Goal: Task Accomplishment & Management: Manage account settings

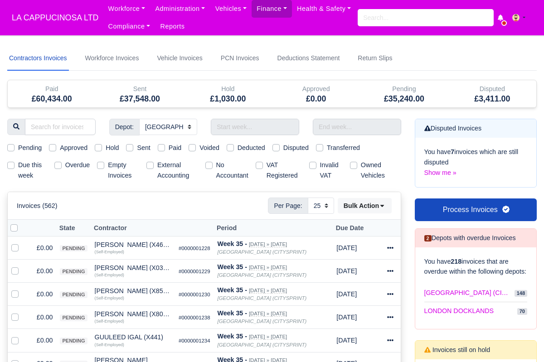
select select "2"
select select "25"
click at [250, 47] on link "PCN Invoices" at bounding box center [240, 58] width 42 height 24
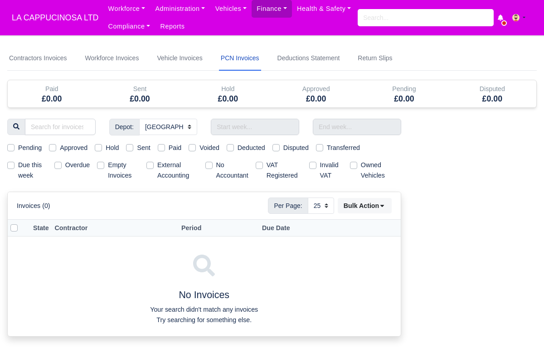
select select
click at [48, 52] on link "Contractors Invoices" at bounding box center [38, 58] width 62 height 24
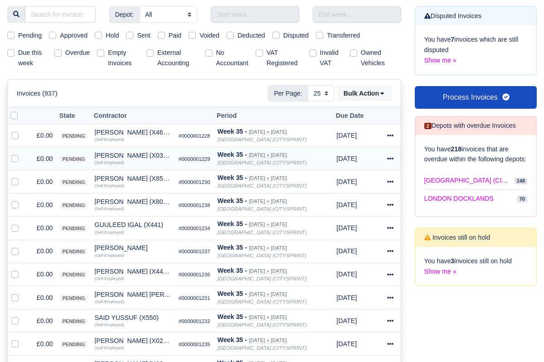
scroll to position [73, 0]
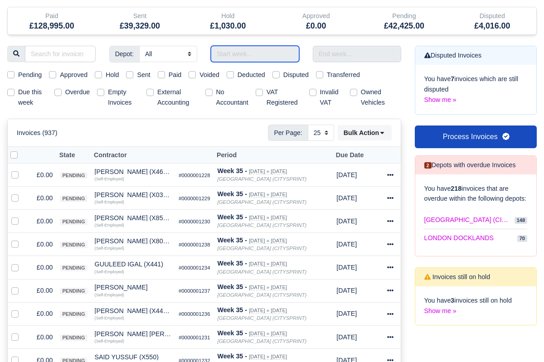
click at [240, 57] on input "text" at bounding box center [255, 54] width 88 height 16
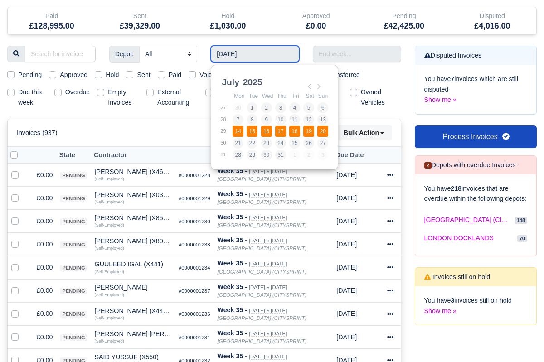
type input "14/07/2025 - 20/07/2025"
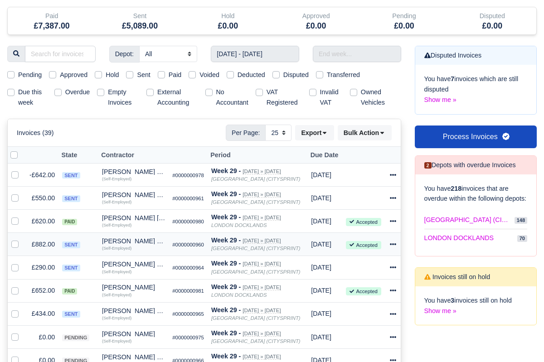
scroll to position [109, 0]
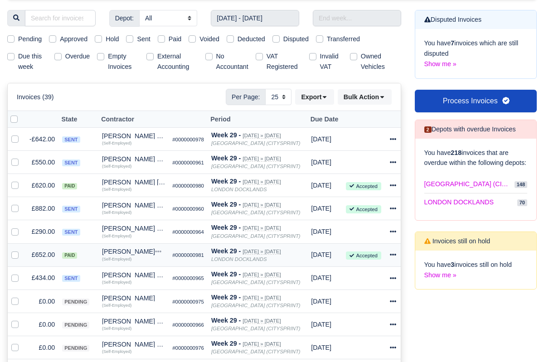
click at [381, 255] on small "Accepted" at bounding box center [363, 255] width 35 height 8
drag, startPoint x: 375, startPoint y: 186, endPoint x: 383, endPoint y: 217, distance: 31.3
click at [373, 232] on td at bounding box center [364, 231] width 44 height 23
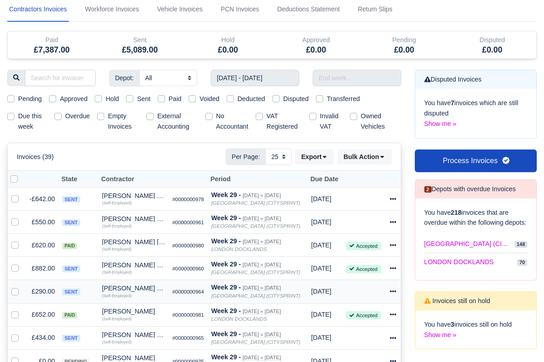
scroll to position [0, 0]
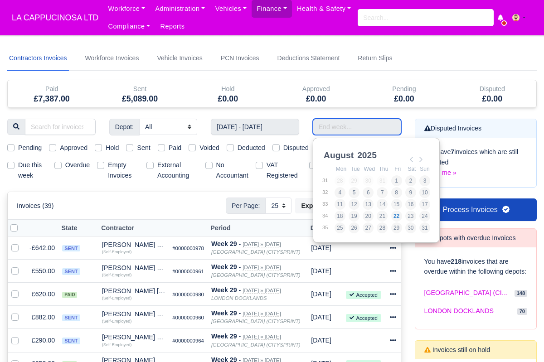
click at [323, 121] on input "Use the arrow keys to pick a date" at bounding box center [357, 127] width 88 height 16
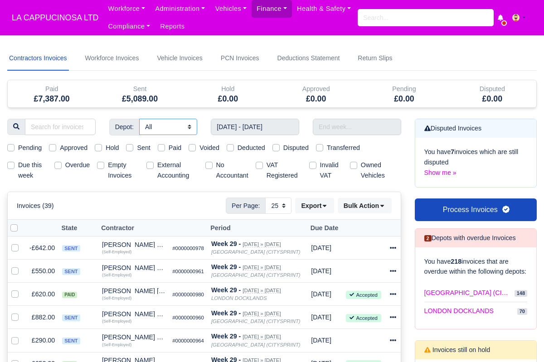
click at [170, 133] on select "All LONDON CITY (CITYSPRINT) LONDON DOCKLANDS" at bounding box center [168, 127] width 58 height 16
select select "2"
click at [140, 119] on select "All LONDON CITY (CITYSPRINT) LONDON DOCKLANDS" at bounding box center [168, 127] width 58 height 16
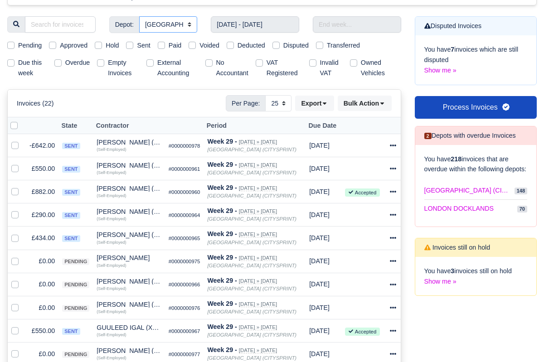
scroll to position [100, 0]
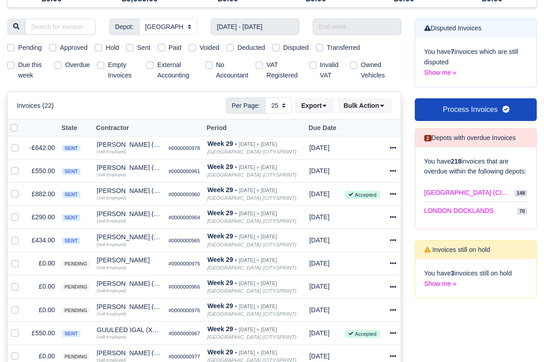
click at [137, 49] on label "Sent" at bounding box center [143, 48] width 13 height 10
click at [133, 49] on input "Sent" at bounding box center [129, 46] width 7 height 7
checkbox input "true"
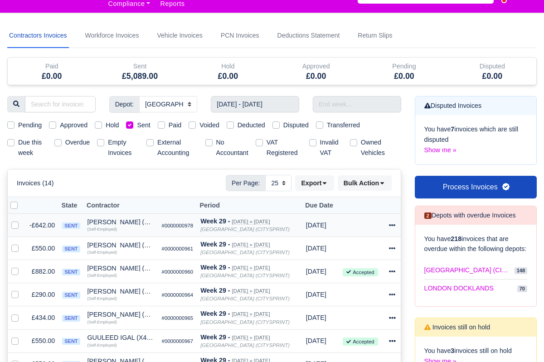
scroll to position [32, 0]
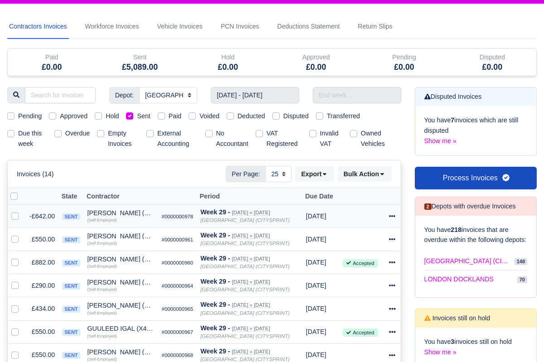
click at [204, 217] on td "Week 29 - Jul 14, 2025 » Jul 20, 2025 LONDON CITY (CITYSPRINT)" at bounding box center [250, 215] width 106 height 23
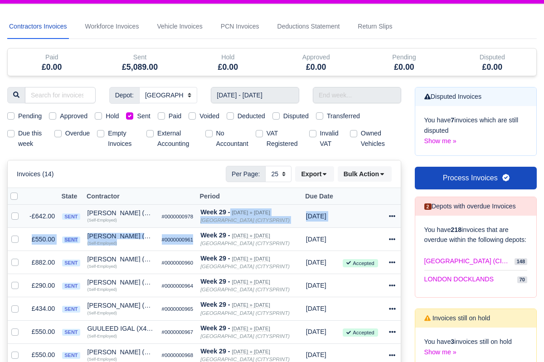
drag, startPoint x: 203, startPoint y: 212, endPoint x: 238, endPoint y: 226, distance: 37.9
click at [239, 226] on td "Week 29 - Jul 14, 2025 » Jul 20, 2025 LONDON CITY (CITYSPRINT)" at bounding box center [250, 215] width 106 height 23
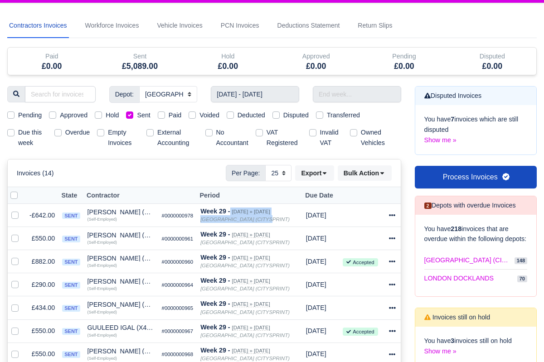
scroll to position [0, 0]
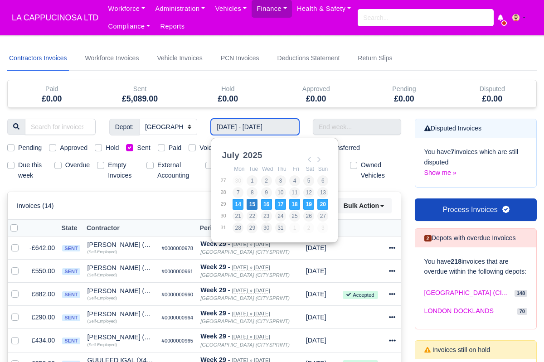
click at [228, 129] on input "14/07/2025 - 20/07/2025" at bounding box center [255, 127] width 88 height 16
type input "21/07/2025 - 27/07/2025"
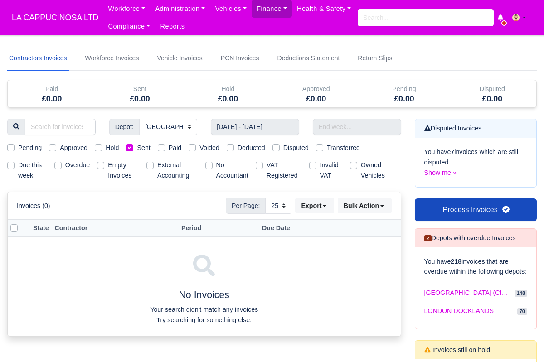
click at [137, 147] on label "Sent" at bounding box center [143, 148] width 13 height 10
click at [133, 147] on input "Sent" at bounding box center [129, 146] width 7 height 7
checkbox input "false"
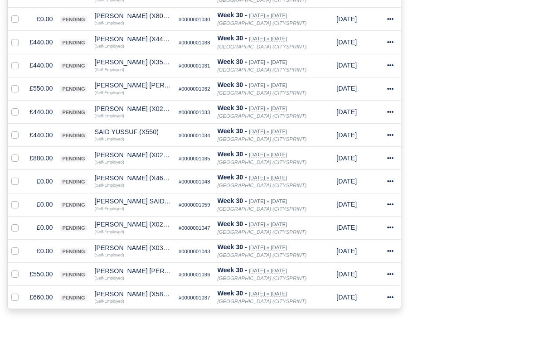
scroll to position [440, 0]
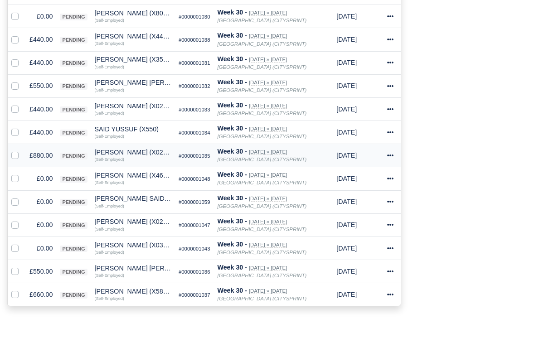
click at [42, 152] on td "£880.00" at bounding box center [41, 155] width 30 height 23
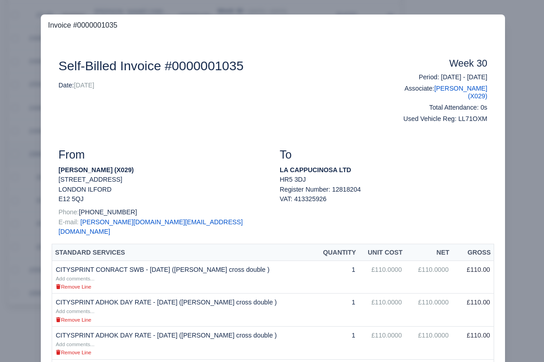
scroll to position [439, 0]
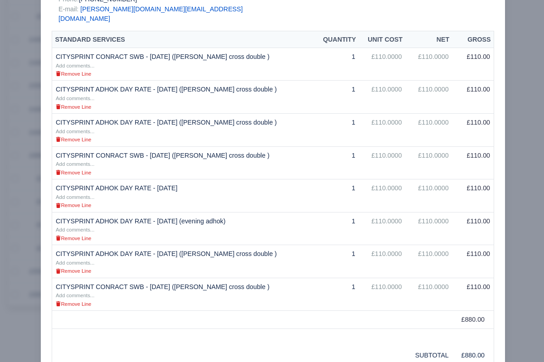
scroll to position [211, 0]
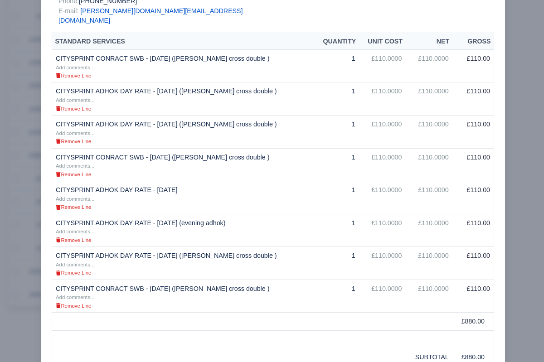
click at [11, 114] on div at bounding box center [272, 181] width 544 height 362
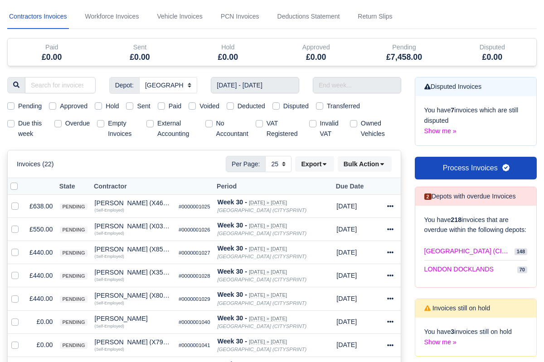
scroll to position [0, 0]
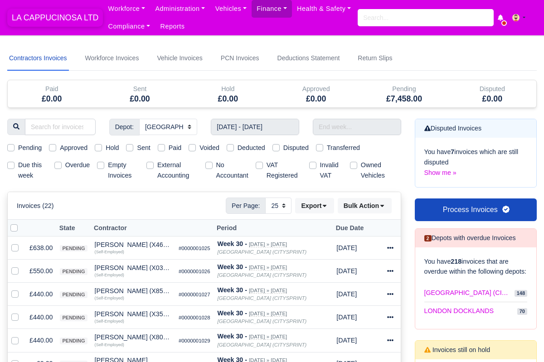
click at [82, 24] on span "LA CAPPUCINOSA LTD" at bounding box center [55, 18] width 96 height 18
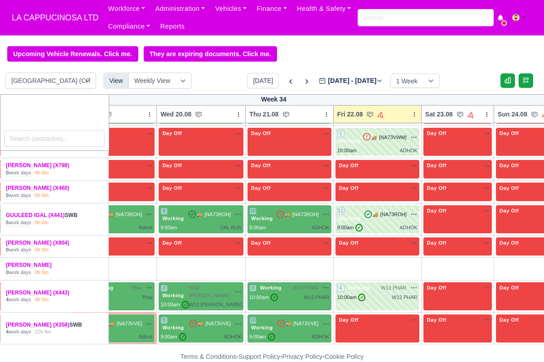
scroll to position [0, 128]
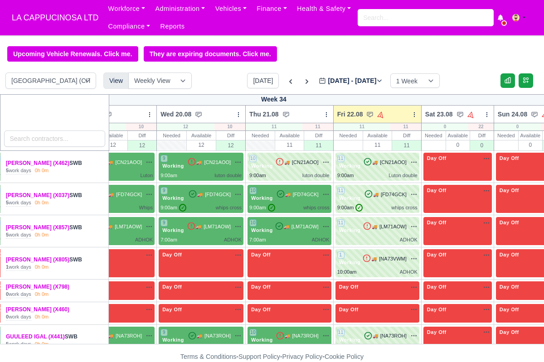
click at [295, 88] on div "Today Aug 18 - Aug 24, 2025 2025-08-22 1 Week 2 Weeks 3 Weeks 4 Weeks" at bounding box center [343, 80] width 192 height 15
click at [302, 86] on icon at bounding box center [306, 81] width 9 height 9
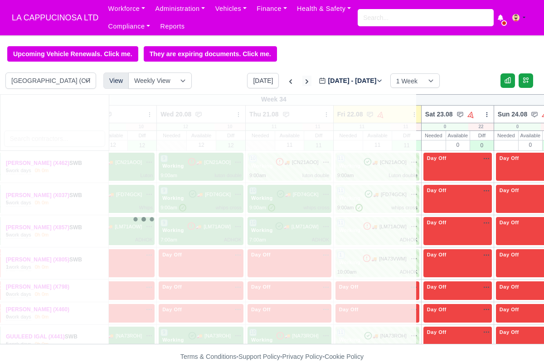
type input "2025-08-29"
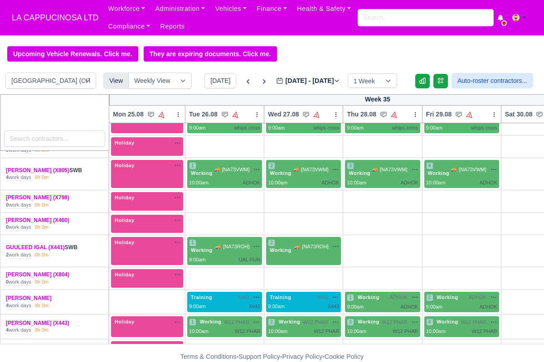
scroll to position [81, 0]
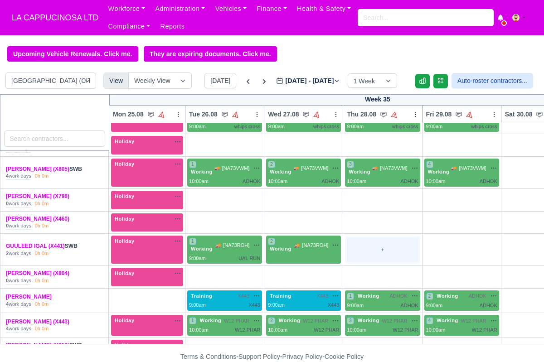
click at [366, 256] on div "+" at bounding box center [382, 249] width 71 height 24
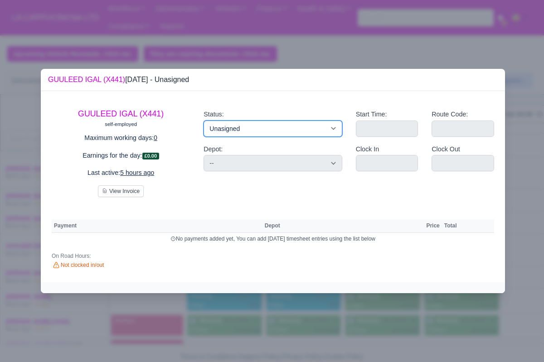
click at [315, 133] on select "Working Day Off Stand By Holiday Other Depot In Office OSM Ridealong Nursery 1 …" at bounding box center [272, 128] width 138 height 16
select select "Available"
click at [203, 120] on select "Working Day Off Stand By Holiday Other Depot In Office OSM Ridealong Nursery 1 …" at bounding box center [272, 128] width 138 height 16
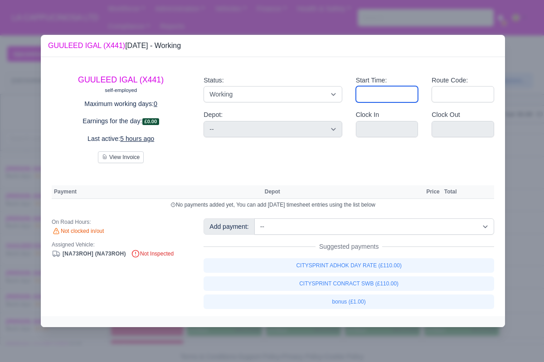
click at [364, 99] on input "Start Time:" at bounding box center [387, 94] width 63 height 16
type input "09:00"
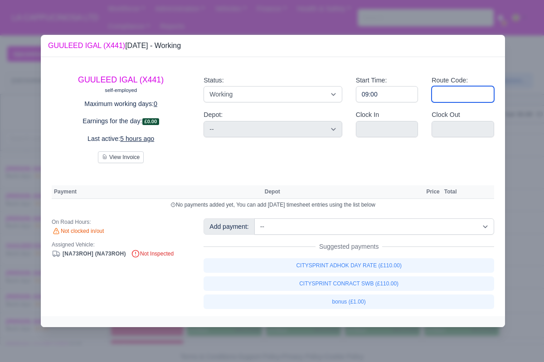
click at [440, 92] on input "Route Code:" at bounding box center [462, 94] width 63 height 16
type input "ad"
type input "ADHOK"
click at [509, 141] on div at bounding box center [272, 181] width 544 height 362
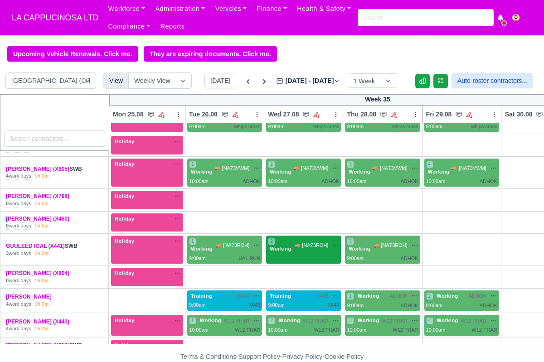
click at [318, 250] on div "2 Working 🚚 [NA73ROH]" at bounding box center [303, 244] width 71 height 15
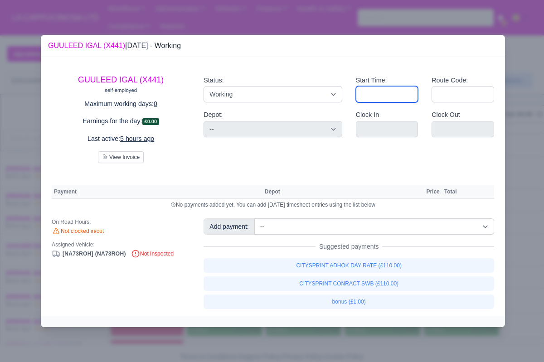
click at [376, 98] on input "Start Time:" at bounding box center [387, 94] width 63 height 16
type input "09:00"
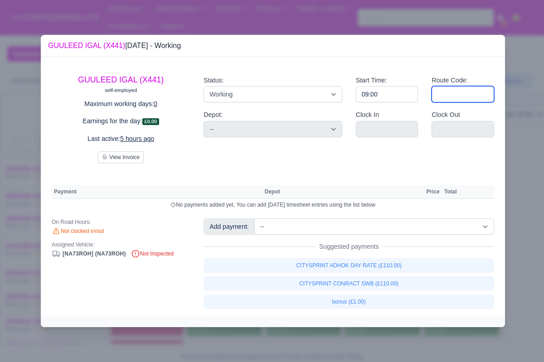
click at [455, 93] on input "Route Code:" at bounding box center [462, 94] width 63 height 16
type input "a"
type input "ad"
type input "ADHOK"
click at [538, 154] on div at bounding box center [272, 181] width 544 height 362
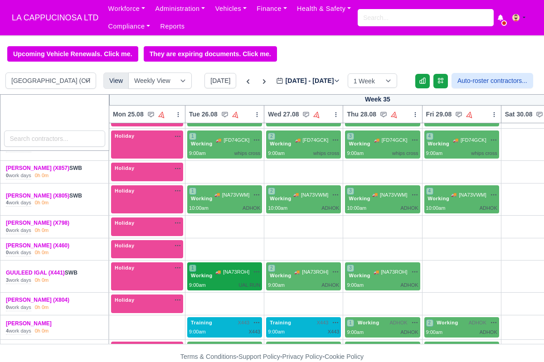
scroll to position [66, 0]
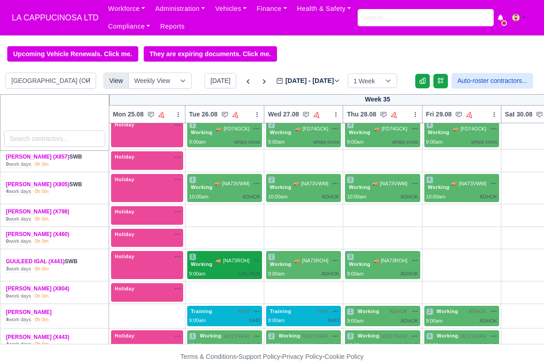
click at [248, 270] on div "UAL RUN" at bounding box center [249, 274] width 22 height 8
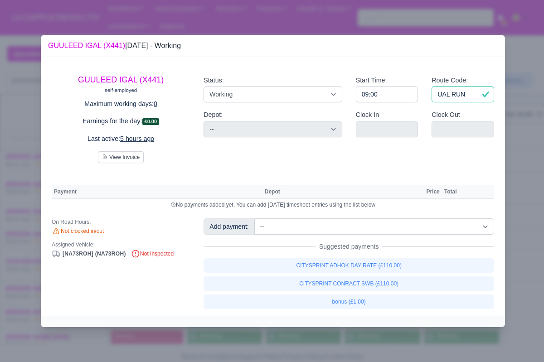
click at [446, 93] on input "UAL RUN" at bounding box center [462, 94] width 63 height 16
type input "ADHOK"
click at [512, 165] on div at bounding box center [272, 181] width 544 height 362
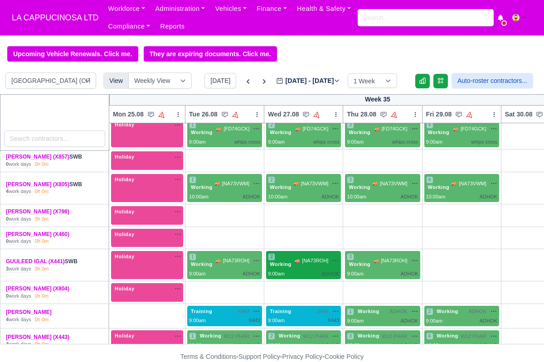
click at [318, 271] on div "9:00am ADHOK" at bounding box center [303, 274] width 71 height 8
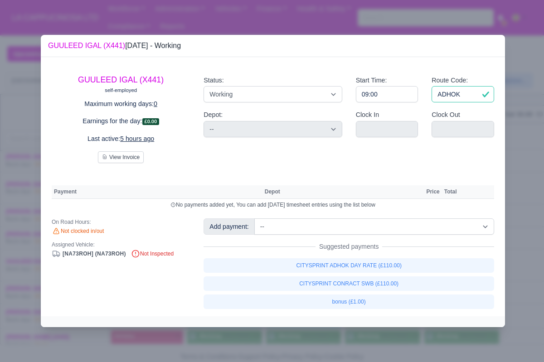
click at [450, 91] on input "ADHOK" at bounding box center [462, 94] width 63 height 16
click at [450, 92] on input "ADHOK" at bounding box center [462, 94] width 63 height 16
type input "UAL RUN"
click at [510, 161] on div at bounding box center [272, 181] width 544 height 362
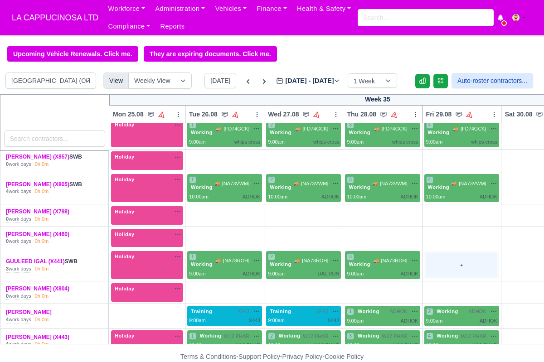
click at [456, 263] on div "+" at bounding box center [461, 265] width 71 height 24
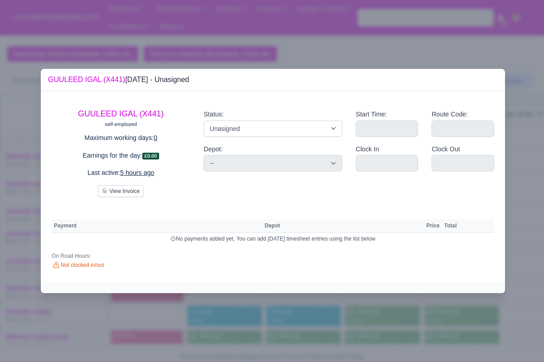
click at [290, 117] on div "Status: Working Day Off Stand By Holiday Other Depot In Office OSM Ridealong Nu…" at bounding box center [272, 123] width 138 height 28
click at [290, 126] on select "Working Day Off Stand By Holiday Other Depot In Office OSM Ridealong Nursery 1 …" at bounding box center [272, 128] width 138 height 16
select select "Available"
click at [203, 120] on select "Working Day Off Stand By Holiday Other Depot In Office OSM Ridealong Nursery 1 …" at bounding box center [272, 128] width 138 height 16
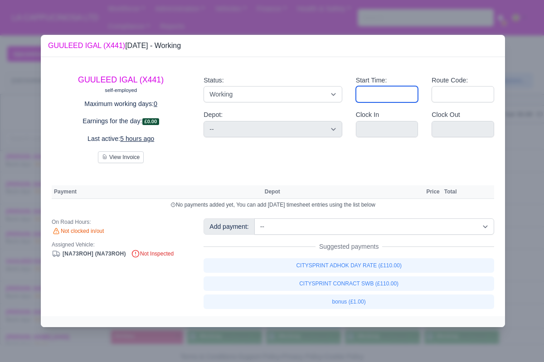
click at [387, 92] on input "Start Time:" at bounding box center [387, 94] width 63 height 16
type input "09:00"
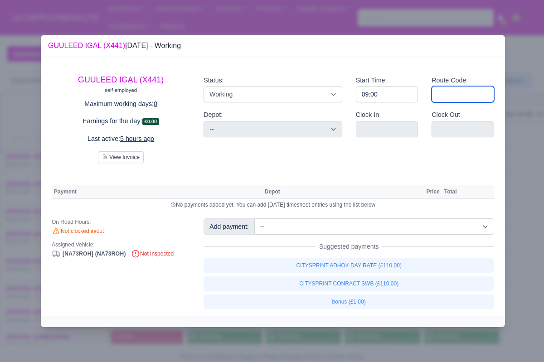
click at [447, 94] on input "Route Code:" at bounding box center [462, 94] width 63 height 16
type input "u"
type input "UAL RUN"
click at [502, 118] on div "GUULEED IGAL (X441) self-employed Maximum working days: 0 Earnings for the day:…" at bounding box center [273, 187] width 464 height 260
click at [516, 120] on div at bounding box center [272, 181] width 544 height 362
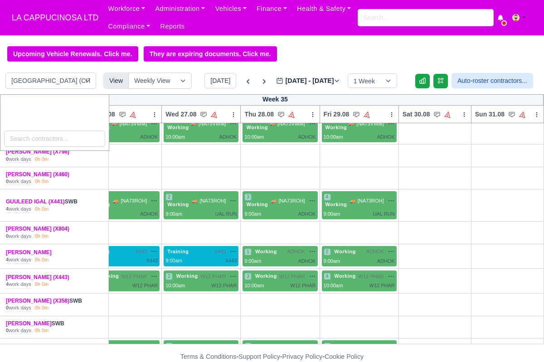
scroll to position [0, 115]
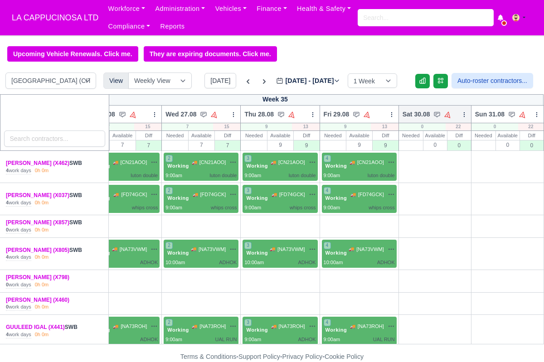
click at [463, 114] on icon at bounding box center [464, 114] width 6 height 6
click at [443, 135] on link "Bulk Status Change" at bounding box center [416, 130] width 101 height 16
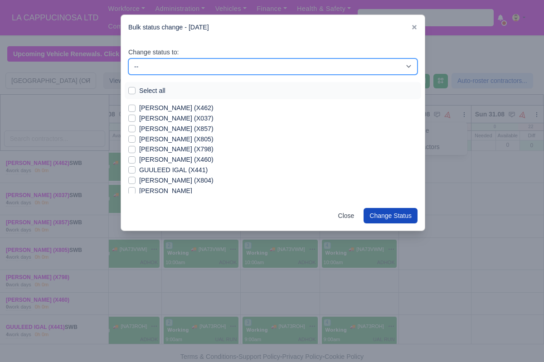
click at [342, 68] on select "-- Working Day Off Stand By Holiday In Office OSM Ridealong Nursery 1 Nursery 2…" at bounding box center [272, 66] width 289 height 16
select select "Day Off"
click at [128, 58] on select "-- Working Day Off Stand By Holiday In Office OSM Ridealong Nursery 1 Nursery 2…" at bounding box center [272, 66] width 289 height 16
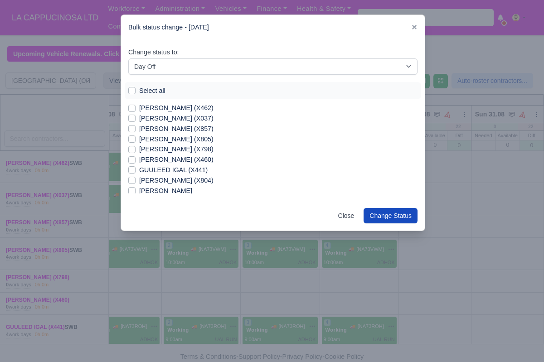
click at [143, 95] on label "Select all" at bounding box center [152, 91] width 26 height 10
click at [135, 93] on input "Select all" at bounding box center [131, 89] width 7 height 7
checkbox input "true"
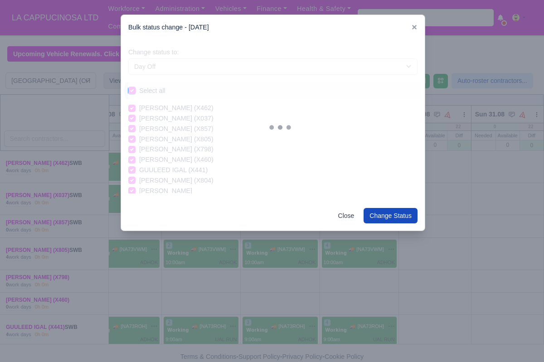
checkbox input "true"
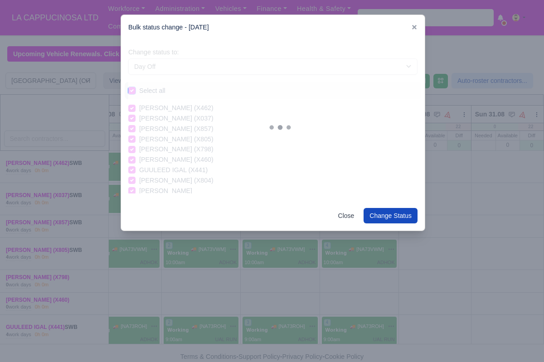
checkbox input "true"
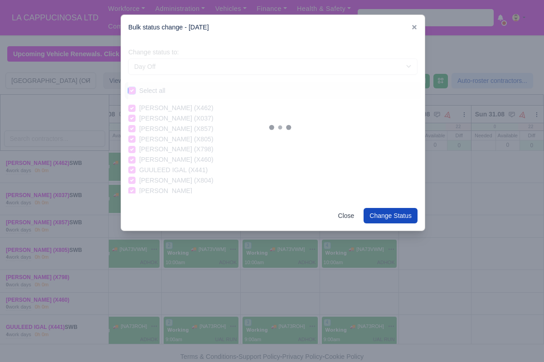
checkbox input "true"
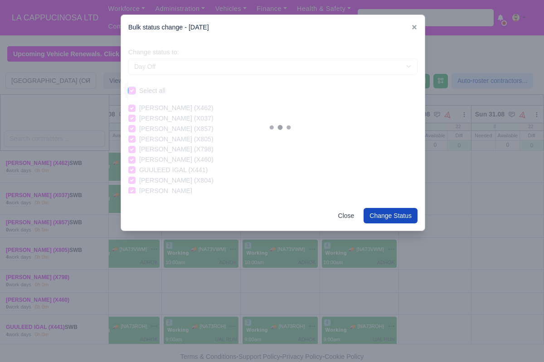
checkbox input "true"
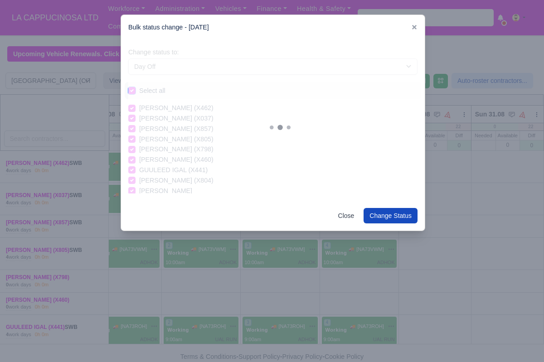
checkbox input "true"
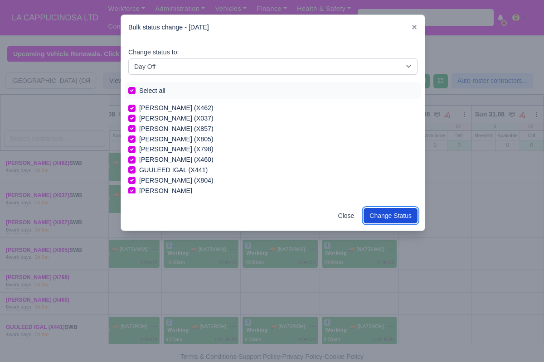
click at [374, 212] on button "Change Status" at bounding box center [390, 215] width 54 height 15
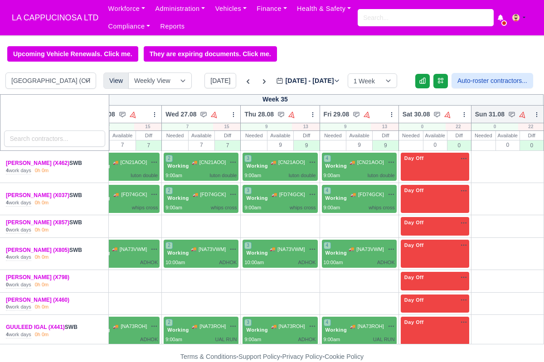
click at [536, 116] on icon at bounding box center [536, 114] width 0 height 4
click at [517, 128] on link "Bulk Status Change" at bounding box center [488, 130] width 101 height 16
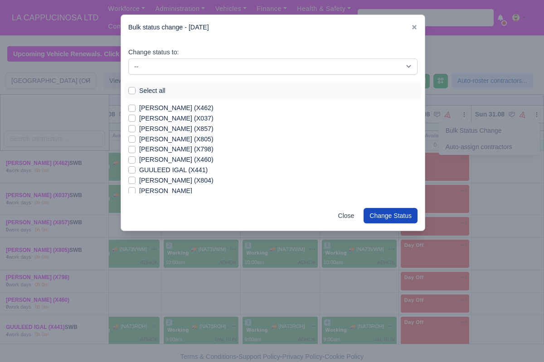
click at [255, 86] on div "Select all" at bounding box center [272, 91] width 289 height 10
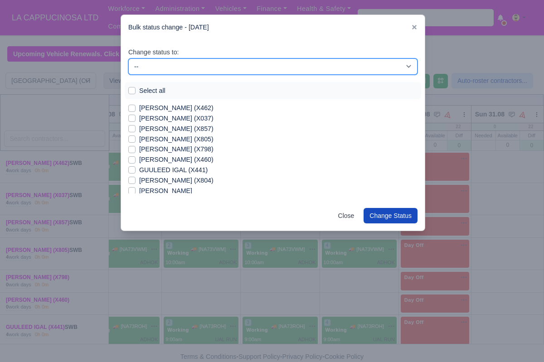
click at [229, 66] on select "-- Working Day Off Stand By Holiday In Office OSM Ridealong Nursery 1 Nursery 2…" at bounding box center [272, 66] width 289 height 16
select select "Day Off"
click at [128, 58] on select "-- Working Day Off Stand By Holiday In Office OSM Ridealong Nursery 1 Nursery 2…" at bounding box center [272, 66] width 289 height 16
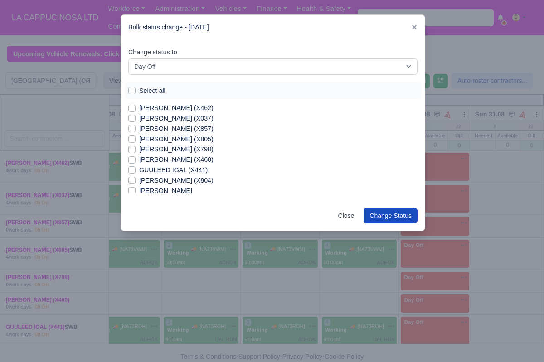
click at [154, 89] on label "Select all" at bounding box center [152, 91] width 26 height 10
click at [135, 89] on input "Select all" at bounding box center [131, 89] width 7 height 7
checkbox input "true"
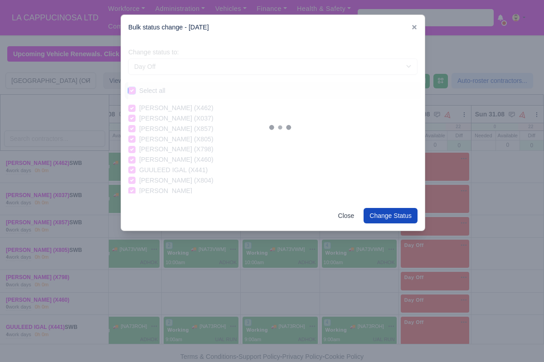
checkbox input "true"
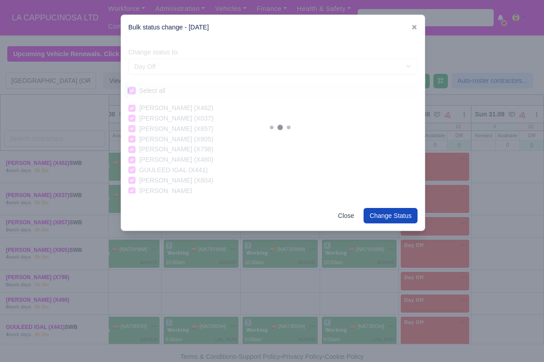
checkbox input "true"
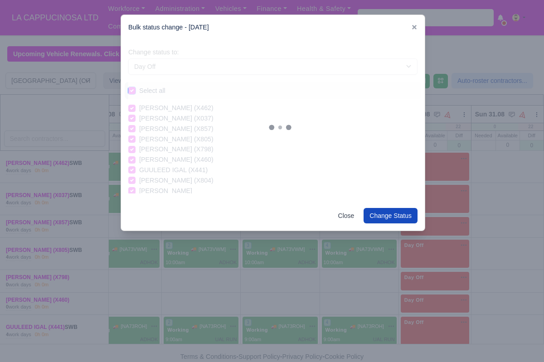
checkbox input "true"
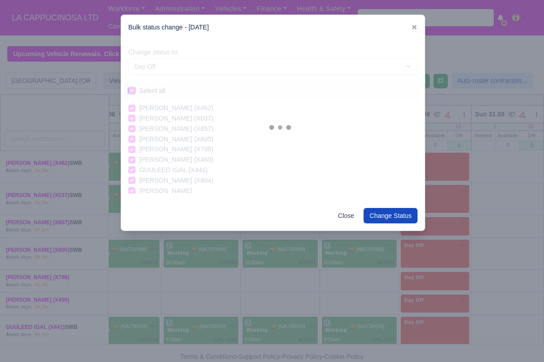
checkbox input "true"
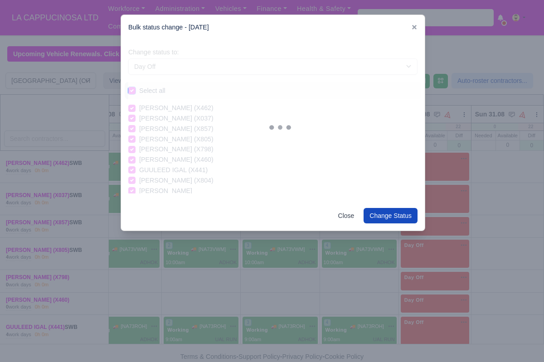
checkbox input "true"
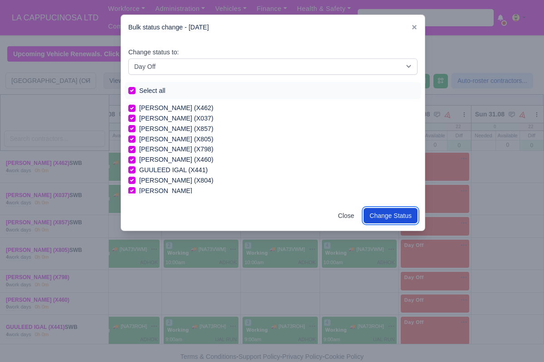
click at [398, 221] on button "Change Status" at bounding box center [390, 215] width 54 height 15
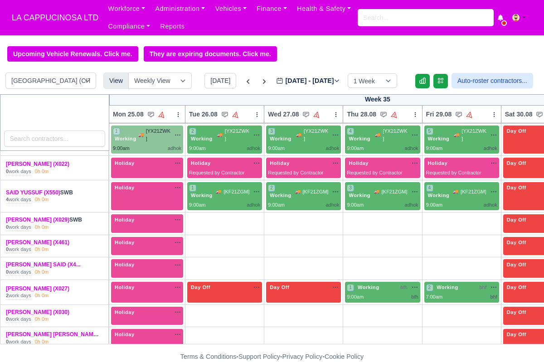
scroll to position [366, 0]
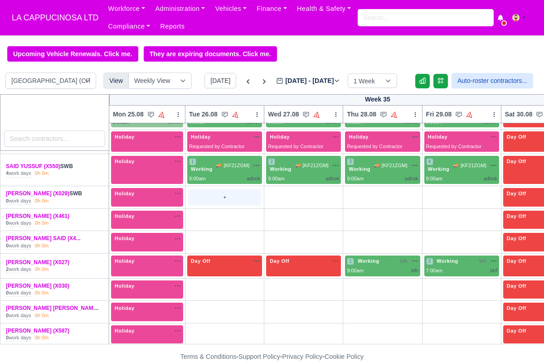
click at [256, 195] on div "+" at bounding box center [224, 197] width 71 height 15
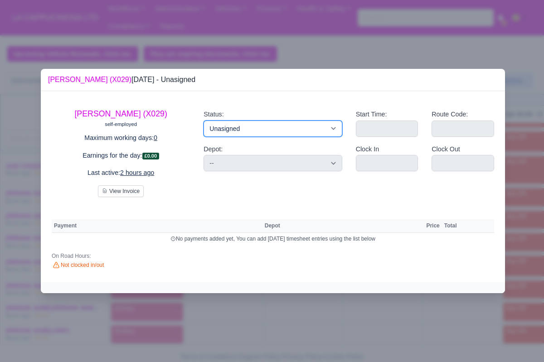
click at [298, 125] on select "Working Day Off Stand By Holiday Other Depot In Office OSM Ridealong Nursery 1 …" at bounding box center [272, 128] width 138 height 16
select select "Available"
click at [203, 120] on select "Working Day Off Stand By Holiday Other Depot In Office OSM Ridealong Nursery 1 …" at bounding box center [272, 128] width 138 height 16
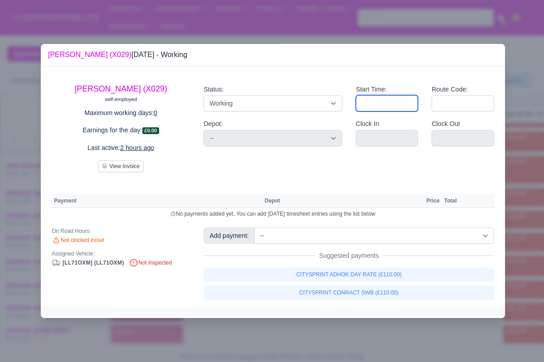
click at [401, 110] on input "Start Time:" at bounding box center [387, 103] width 63 height 16
type input "10:00"
click at [429, 108] on div "Route Code:" at bounding box center [462, 101] width 76 height 35
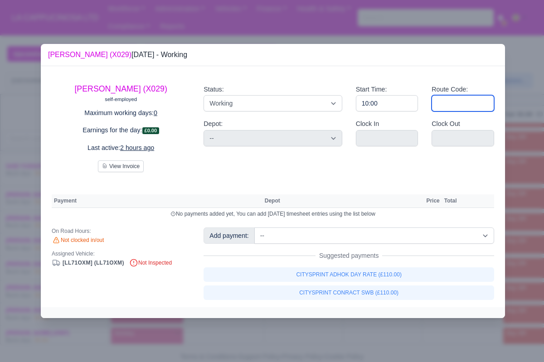
click at [442, 107] on input "Route Code:" at bounding box center [462, 103] width 63 height 16
type input "whip"
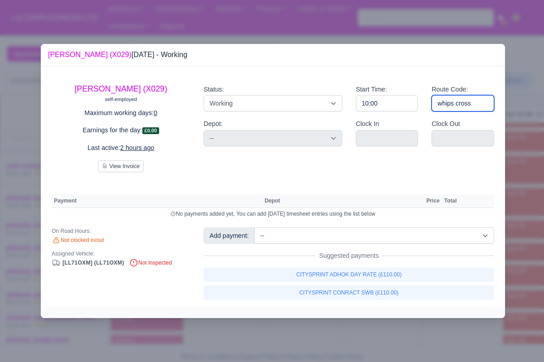
type input "whips cross"
click at [504, 141] on div "SALEH JAMAIL (X029) self-employed Maximum working days: 0 Earnings for the day:…" at bounding box center [273, 186] width 464 height 241
click at [512, 150] on div at bounding box center [272, 181] width 544 height 362
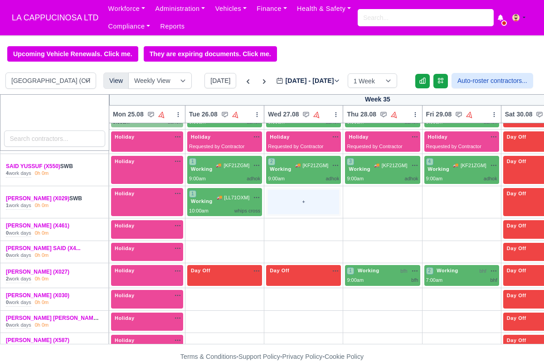
click at [296, 207] on div "+" at bounding box center [303, 202] width 71 height 24
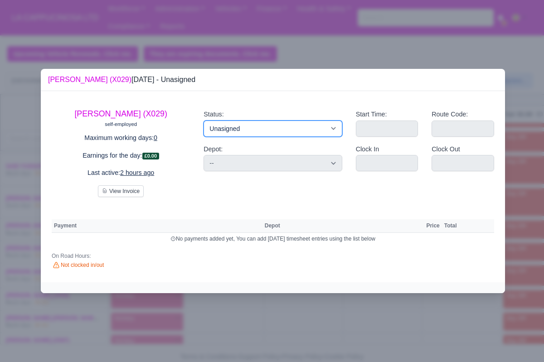
click at [277, 133] on select "Working Day Off Stand By Holiday Other Depot In Office OSM Ridealong Nursery 1 …" at bounding box center [272, 128] width 138 height 16
select select "Available"
click at [203, 120] on select "Working Day Off Stand By Holiday Other Depot In Office OSM Ridealong Nursery 1 …" at bounding box center [272, 128] width 138 height 16
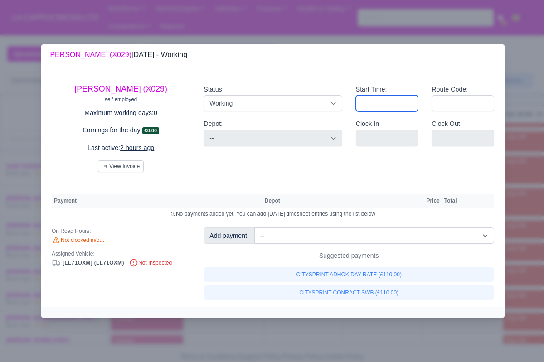
click at [373, 107] on input "Start Time:" at bounding box center [387, 103] width 63 height 16
type input "10:00"
click at [438, 103] on input "Route Code:" at bounding box center [462, 103] width 63 height 16
type input "whips"
type input "whips cross"
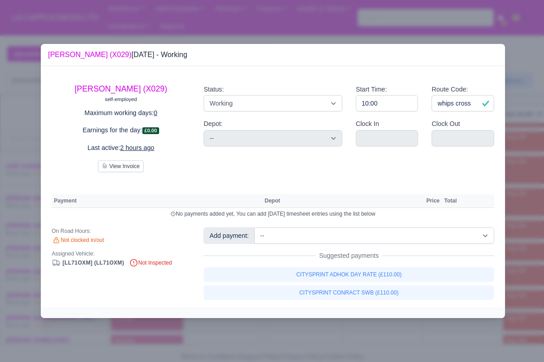
click at [516, 157] on div at bounding box center [272, 181] width 544 height 362
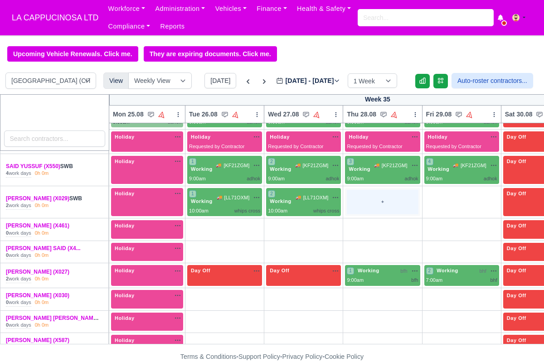
click at [385, 204] on div "+" at bounding box center [382, 202] width 71 height 24
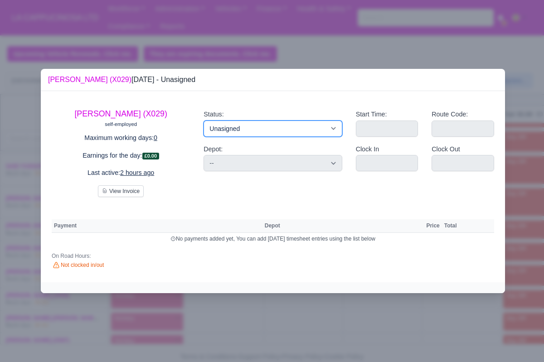
click at [300, 129] on select "Working Day Off Stand By Holiday Other Depot In Office OSM Ridealong Nursery 1 …" at bounding box center [272, 128] width 138 height 16
select select "Available"
click at [203, 120] on select "Working Day Off Stand By Holiday Other Depot In Office OSM Ridealong Nursery 1 …" at bounding box center [272, 128] width 138 height 16
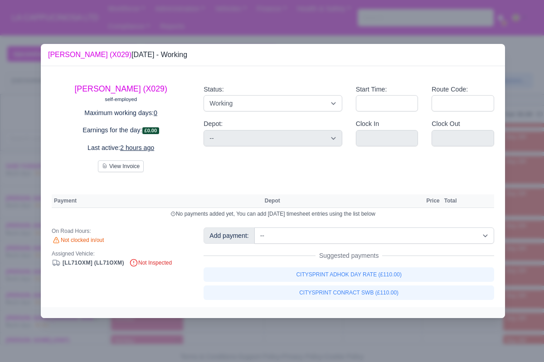
click at [371, 123] on label "Clock In" at bounding box center [367, 124] width 23 height 10
click at [381, 109] on input "Start Time:" at bounding box center [387, 103] width 63 height 16
type input "10:00"
click at [437, 102] on input "Route Code:" at bounding box center [462, 103] width 63 height 16
type input "whi"
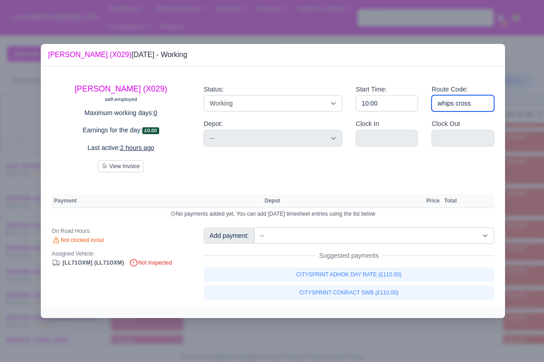
type input "whips cross"
click at [527, 160] on div at bounding box center [272, 181] width 544 height 362
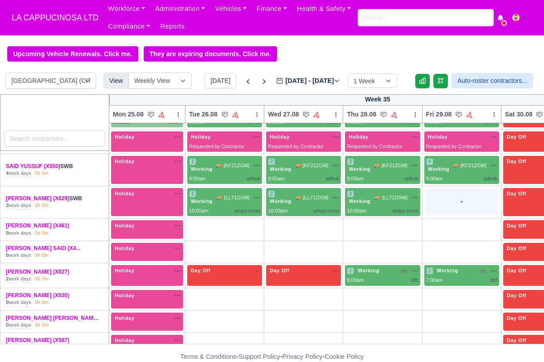
click at [473, 205] on div "+" at bounding box center [461, 202] width 71 height 24
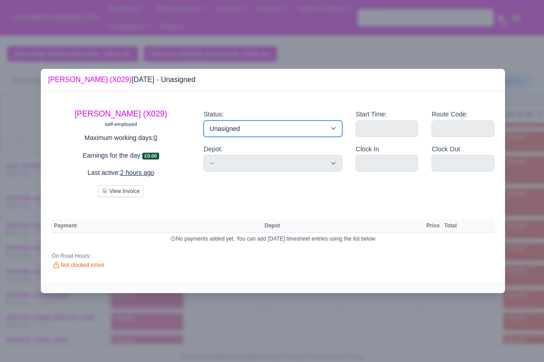
click at [279, 132] on select "Working Day Off Stand By Holiday Other Depot In Office OSM Ridealong Nursery 1 …" at bounding box center [272, 128] width 138 height 16
select select "Available"
click at [203, 120] on select "Working Day Off Stand By Holiday Other Depot In Office OSM Ridealong Nursery 1 …" at bounding box center [272, 128] width 138 height 16
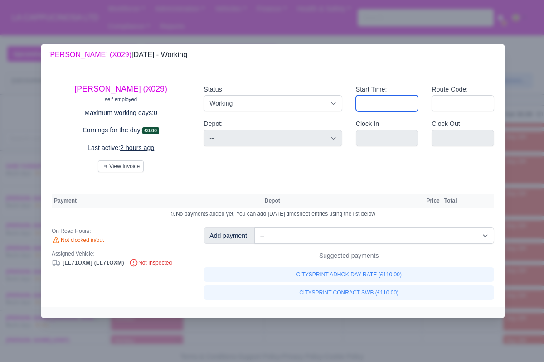
click at [386, 101] on input "Start Time:" at bounding box center [387, 103] width 63 height 16
type input "10:00"
click at [443, 101] on input "Route Code:" at bounding box center [462, 103] width 63 height 16
type input "whi"
type input "whips corss"
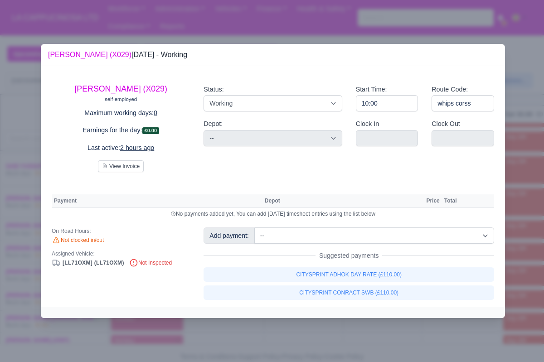
click at [512, 134] on div at bounding box center [272, 181] width 544 height 362
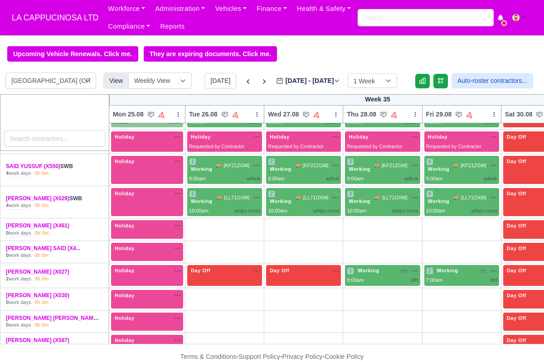
scroll to position [376, 0]
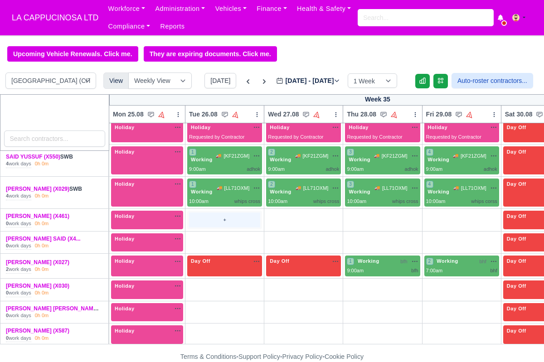
click at [255, 222] on div "+" at bounding box center [224, 219] width 71 height 15
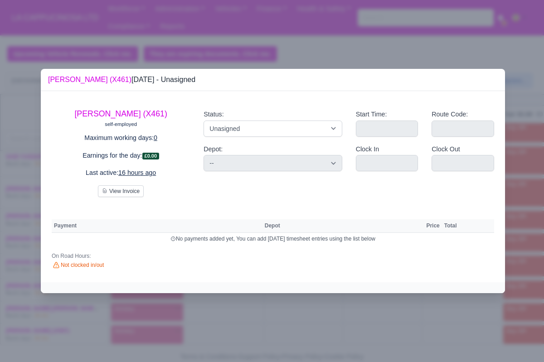
click at [258, 119] on div "Status: Working Day Off Stand By Holiday Other Depot In Office OSM Ridealong Nu…" at bounding box center [272, 123] width 138 height 28
click at [259, 126] on select "Working Day Off Stand By Holiday Other Depot In Office OSM Ridealong Nursery 1 …" at bounding box center [272, 128] width 138 height 16
select select "Available"
click at [203, 120] on select "Working Day Off Stand By Holiday Other Depot In Office OSM Ridealong Nursery 1 …" at bounding box center [272, 128] width 138 height 16
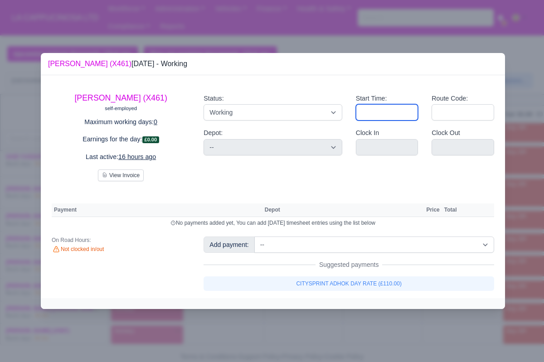
click at [385, 113] on input "Start Time:" at bounding box center [387, 112] width 63 height 16
type input "07:00"
click at [456, 117] on input "Route Code:" at bounding box center [462, 112] width 63 height 16
type input "a"
type input "adhok"
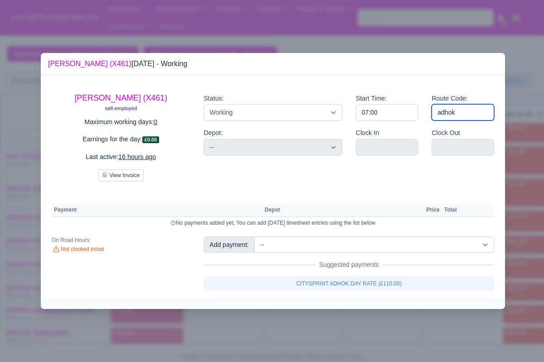
type input "adhok"
click at [513, 133] on div at bounding box center [272, 181] width 544 height 362
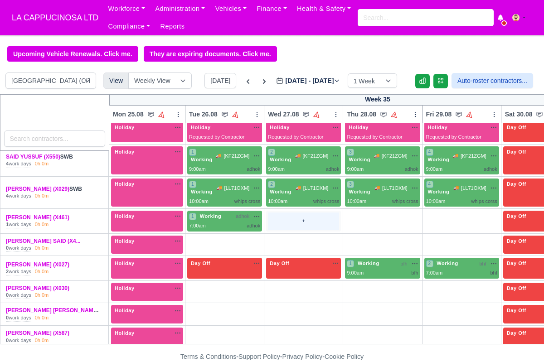
click at [309, 217] on div "+" at bounding box center [303, 220] width 71 height 17
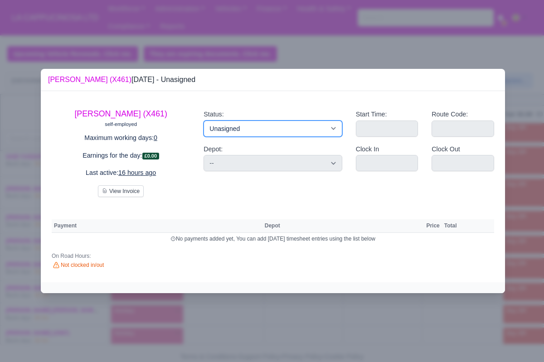
click at [320, 128] on select "Working Day Off Stand By Holiday Other Depot In Office OSM Ridealong Nursery 1 …" at bounding box center [272, 128] width 138 height 16
select select "Available"
click at [203, 120] on select "Working Day Off Stand By Holiday Other Depot In Office OSM Ridealong Nursery 1 …" at bounding box center [272, 128] width 138 height 16
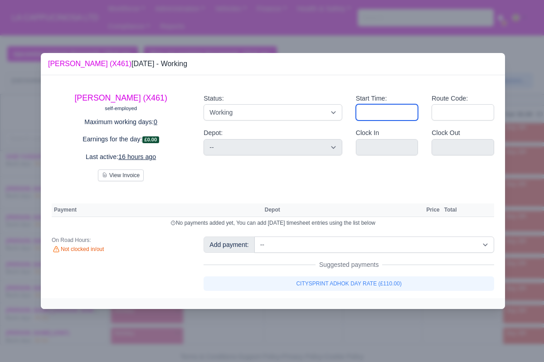
click at [388, 114] on input "Start Time:" at bounding box center [387, 112] width 63 height 16
type input "07:00"
click at [464, 123] on div "Route Code:" at bounding box center [462, 110] width 76 height 35
click at [471, 112] on input "Route Code:" at bounding box center [462, 112] width 63 height 16
type input "ADHOK"
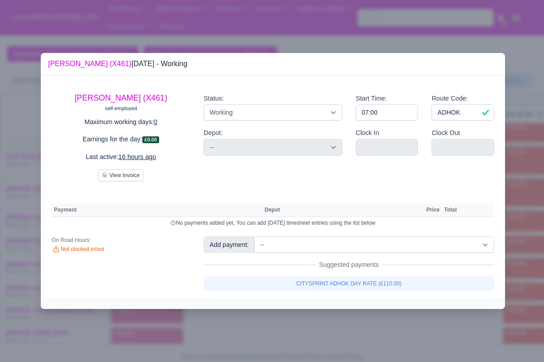
click at [508, 150] on div at bounding box center [272, 181] width 544 height 362
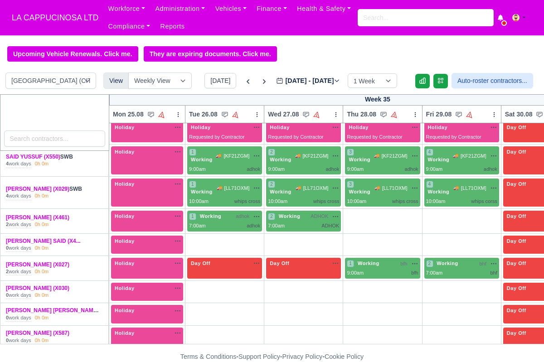
click at [397, 230] on td "+" at bounding box center [382, 221] width 79 height 25
click at [400, 226] on div "+" at bounding box center [382, 220] width 71 height 17
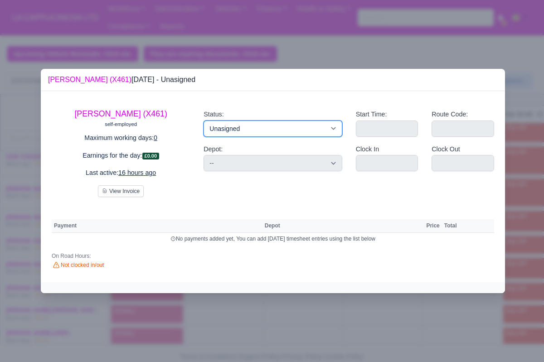
click at [276, 135] on select "Working Day Off Stand By Holiday Other Depot In Office OSM Ridealong Nursery 1 …" at bounding box center [272, 128] width 138 height 16
select select "Available"
click at [203, 120] on select "Working Day Off Stand By Holiday Other Depot In Office OSM Ridealong Nursery 1 …" at bounding box center [272, 128] width 138 height 16
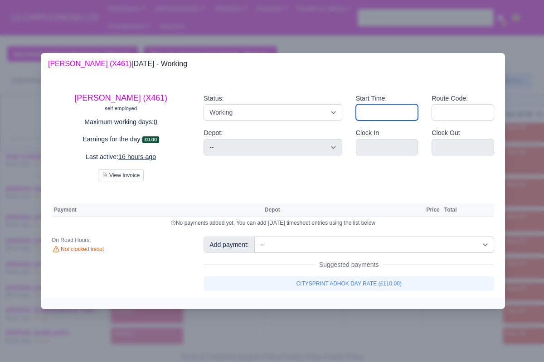
click at [375, 113] on input "Start Time:" at bounding box center [387, 112] width 63 height 16
type input "0"
type input "07:00"
click at [474, 113] on input "Route Code:" at bounding box center [462, 112] width 63 height 16
type input "adhok"
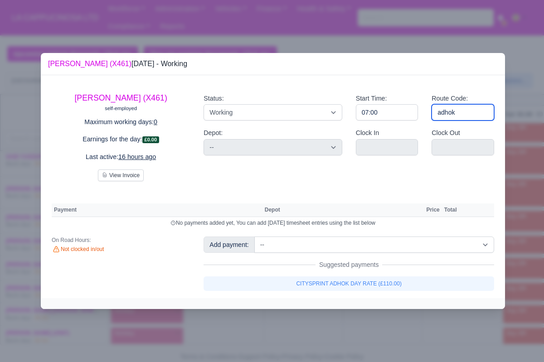
type input "adhok"
click at [523, 87] on div at bounding box center [272, 181] width 544 height 362
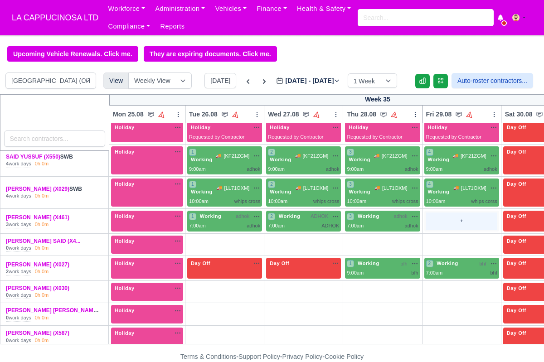
click at [459, 221] on div "+" at bounding box center [461, 220] width 71 height 17
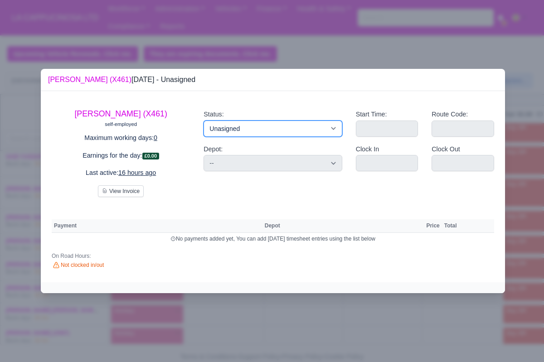
click at [304, 130] on select "Working Day Off Stand By Holiday Other Depot In Office OSM Ridealong Nursery 1 …" at bounding box center [272, 128] width 138 height 16
select select "Available"
click at [203, 120] on select "Working Day Off Stand By Holiday Other Depot In Office OSM Ridealong Nursery 1 …" at bounding box center [272, 128] width 138 height 16
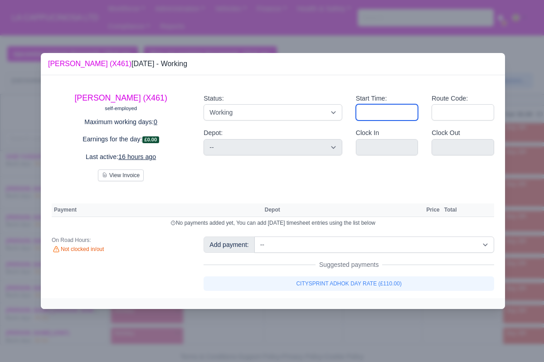
click at [376, 111] on input "Start Time:" at bounding box center [387, 112] width 63 height 16
click at [455, 119] on input "Route Code:" at bounding box center [462, 112] width 63 height 16
click at [518, 158] on div at bounding box center [272, 181] width 544 height 362
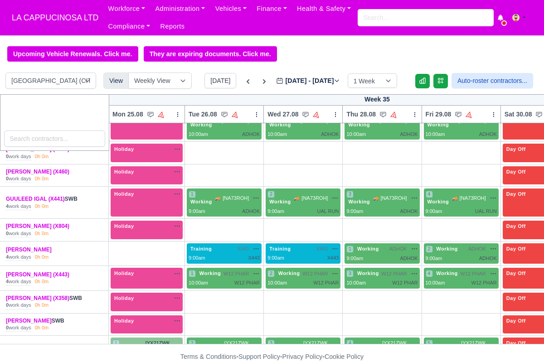
scroll to position [0, 0]
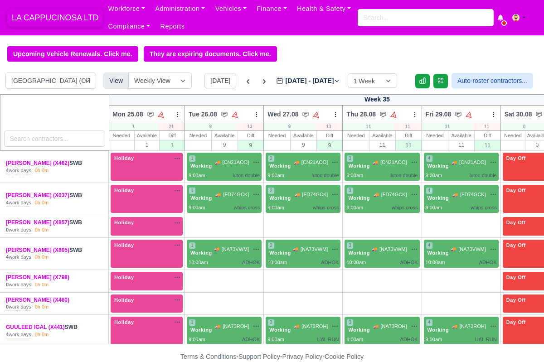
click at [93, 22] on span "LA CAPPUCINOSA LTD" at bounding box center [55, 18] width 96 height 18
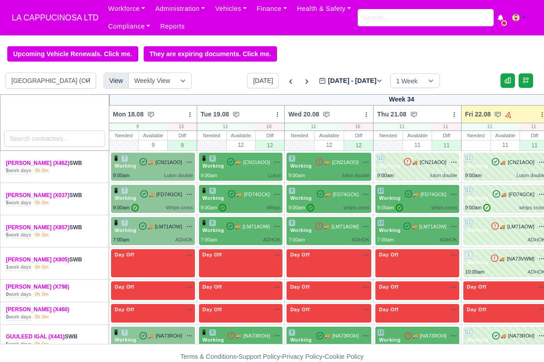
click at [192, 12] on link "Administration" at bounding box center [180, 9] width 60 height 18
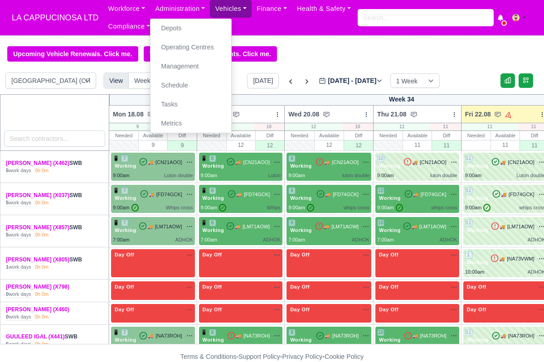
click at [235, 15] on link "Vehicles" at bounding box center [231, 9] width 42 height 18
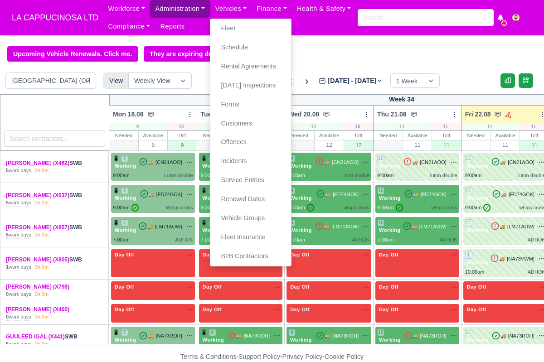
click at [202, 12] on link "Administration" at bounding box center [180, 9] width 60 height 18
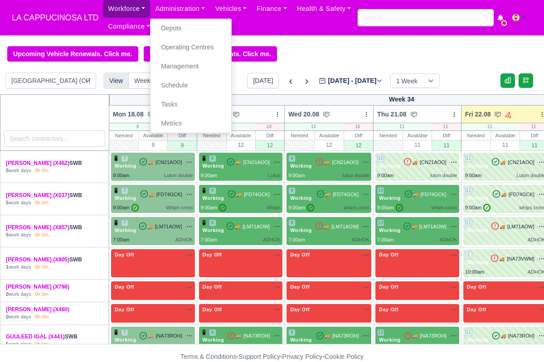
click at [138, 9] on link "Workforce" at bounding box center [126, 9] width 47 height 18
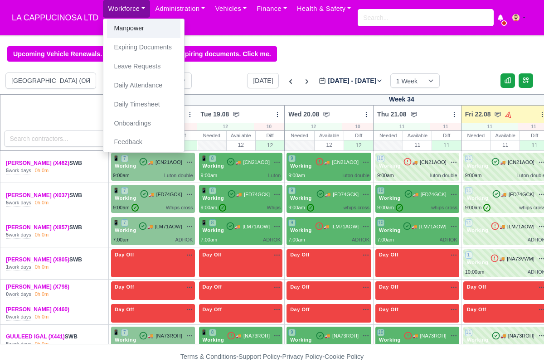
click at [137, 28] on link "Manpower" at bounding box center [143, 28] width 73 height 19
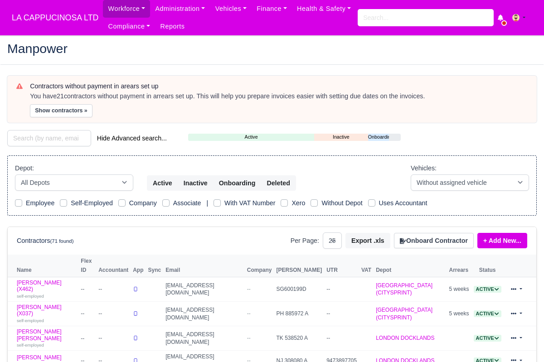
select select "25"
click at [75, 18] on span "LA CAPPUCINOSA LTD" at bounding box center [55, 18] width 96 height 18
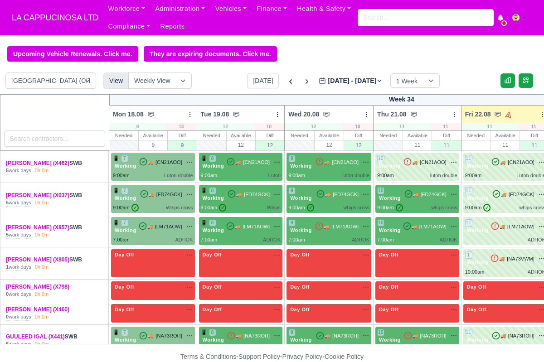
click at [363, 82] on label "Aug 18 - Aug 24, 2025 2025-08-22" at bounding box center [350, 81] width 64 height 10
click at [363, 82] on input "[DATE]" at bounding box center [369, 85] width 102 height 19
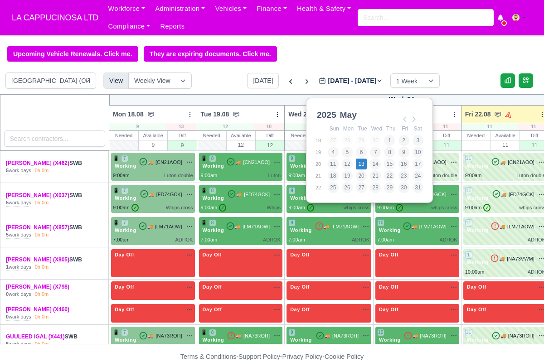
type input "2025-05-13"
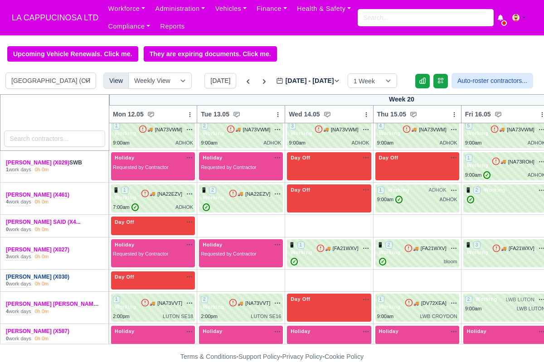
scroll to position [401, 0]
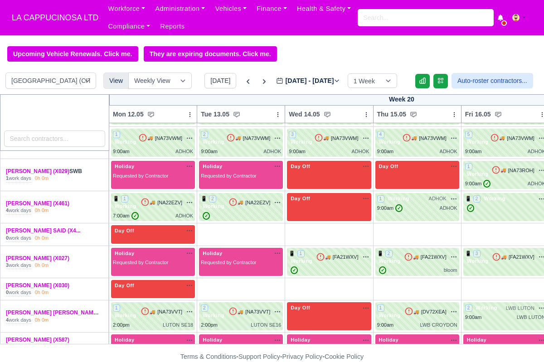
click at [288, 73] on div "Today May 12 - May 18, 2025 2025-05-13 1 Week 2 Weeks 3 Weeks 4 Weeks" at bounding box center [300, 80] width 192 height 15
click at [290, 77] on label "May 12 - May 18, 2025 2025-05-13" at bounding box center [308, 81] width 64 height 10
click at [290, 77] on input "2025-05-13" at bounding box center [327, 85] width 102 height 19
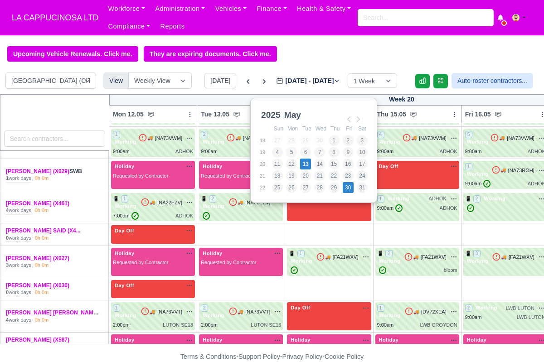
type input "2025-05-30"
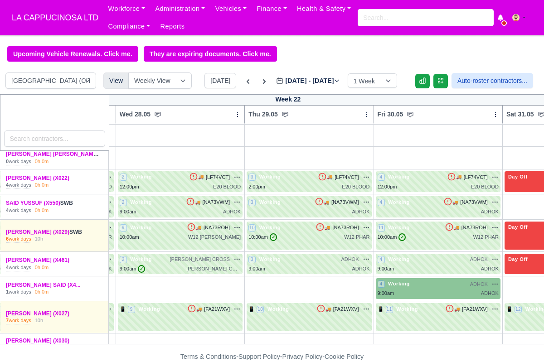
scroll to position [0, 251]
